Goal: Find specific page/section: Find specific page/section

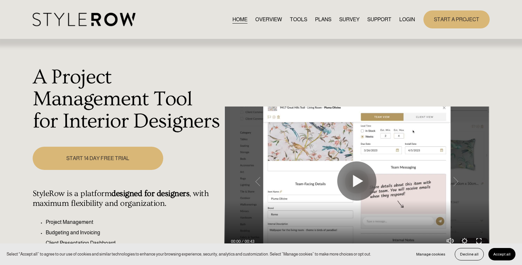
click at [401, 19] on link "LOGIN" at bounding box center [407, 19] width 16 height 9
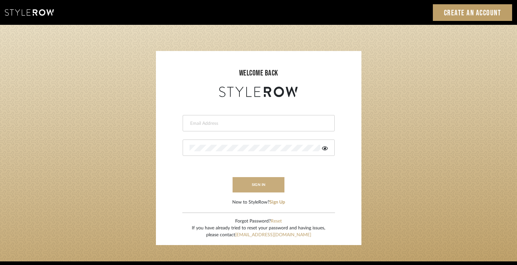
type input "gina.taterus@alairhomes.com"
click at [274, 189] on button "sign in" at bounding box center [259, 184] width 52 height 15
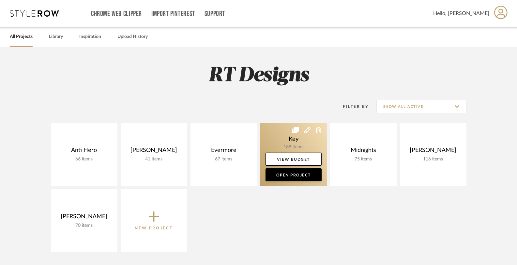
click at [290, 141] on link at bounding box center [293, 154] width 67 height 63
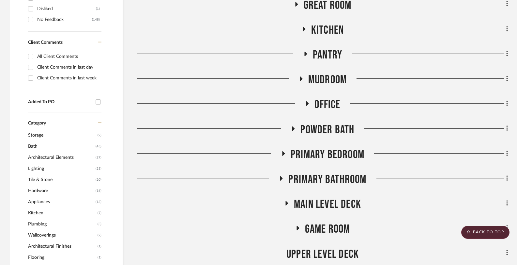
scroll to position [330, 0]
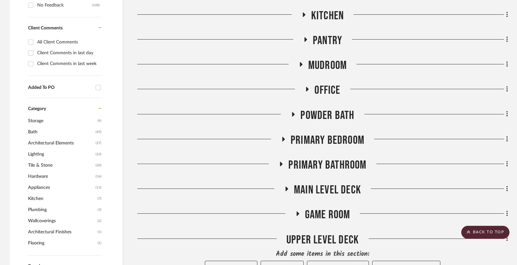
click at [288, 186] on h3 "Main Level Deck" at bounding box center [322, 190] width 77 height 14
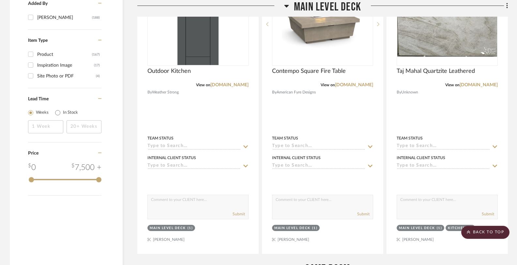
scroll to position [867, 0]
